Goal: Obtain resource: Obtain resource

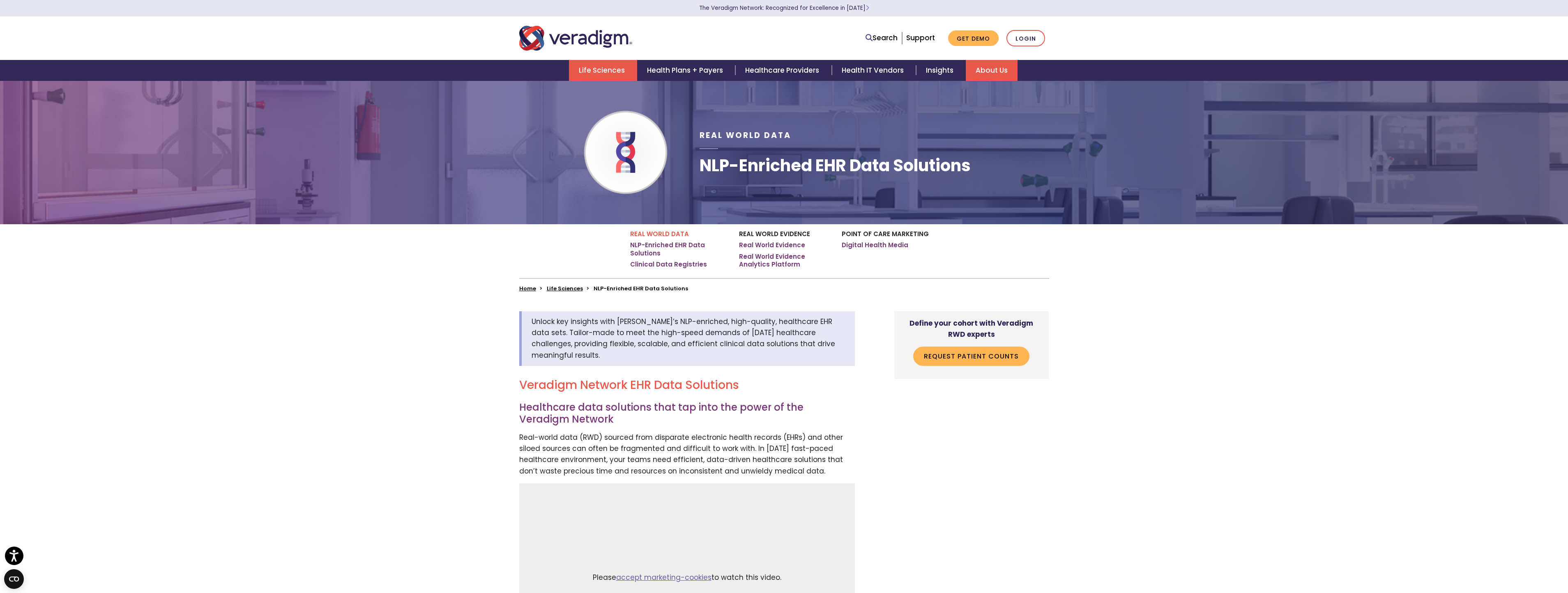
click at [1007, 71] on link "About Us" at bounding box center [992, 71] width 52 height 21
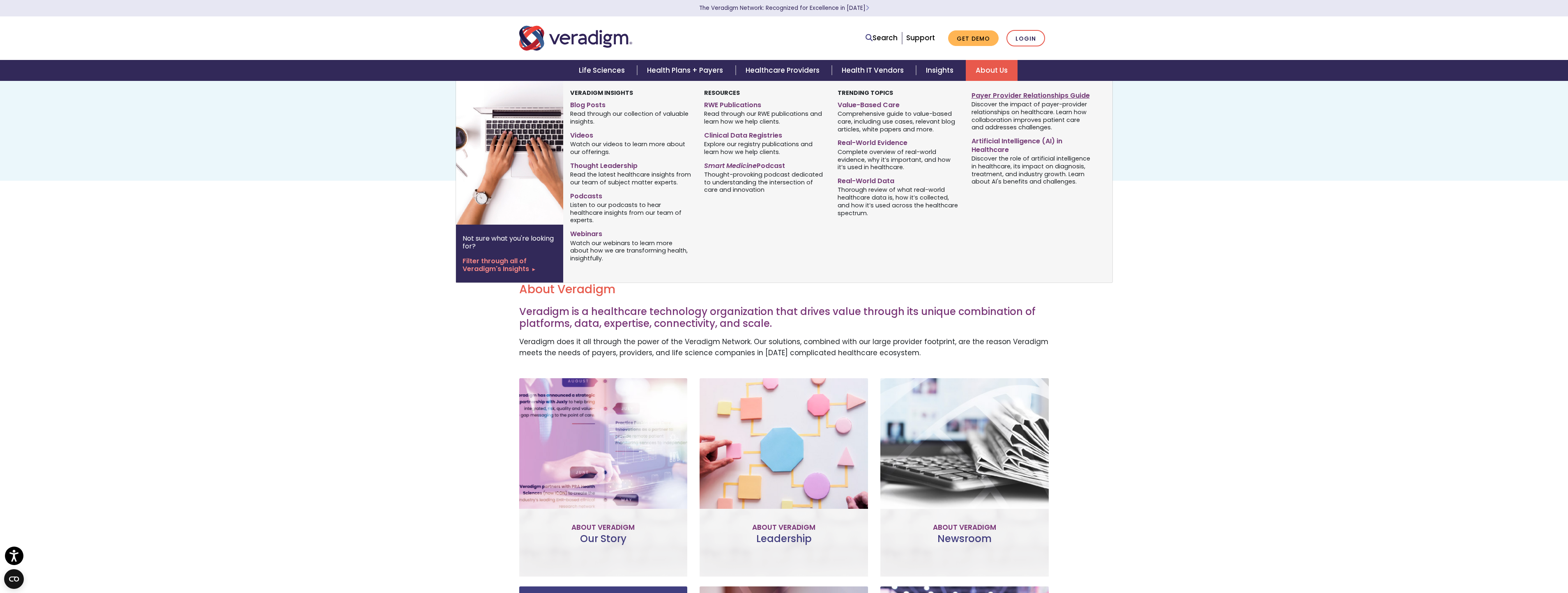
click at [979, 98] on link "Payer Provider Relationships Guide" at bounding box center [1032, 94] width 121 height 12
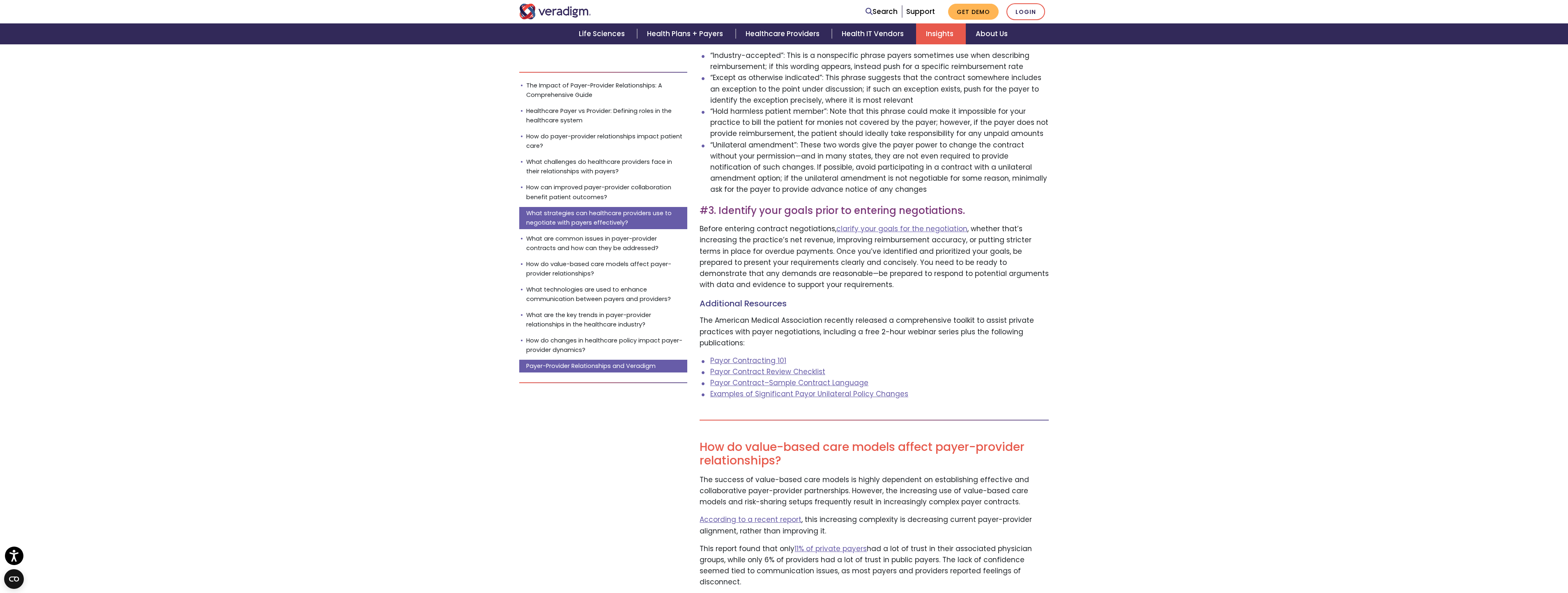
scroll to position [2997, 0]
